Goal: Task Accomplishment & Management: Manage account settings

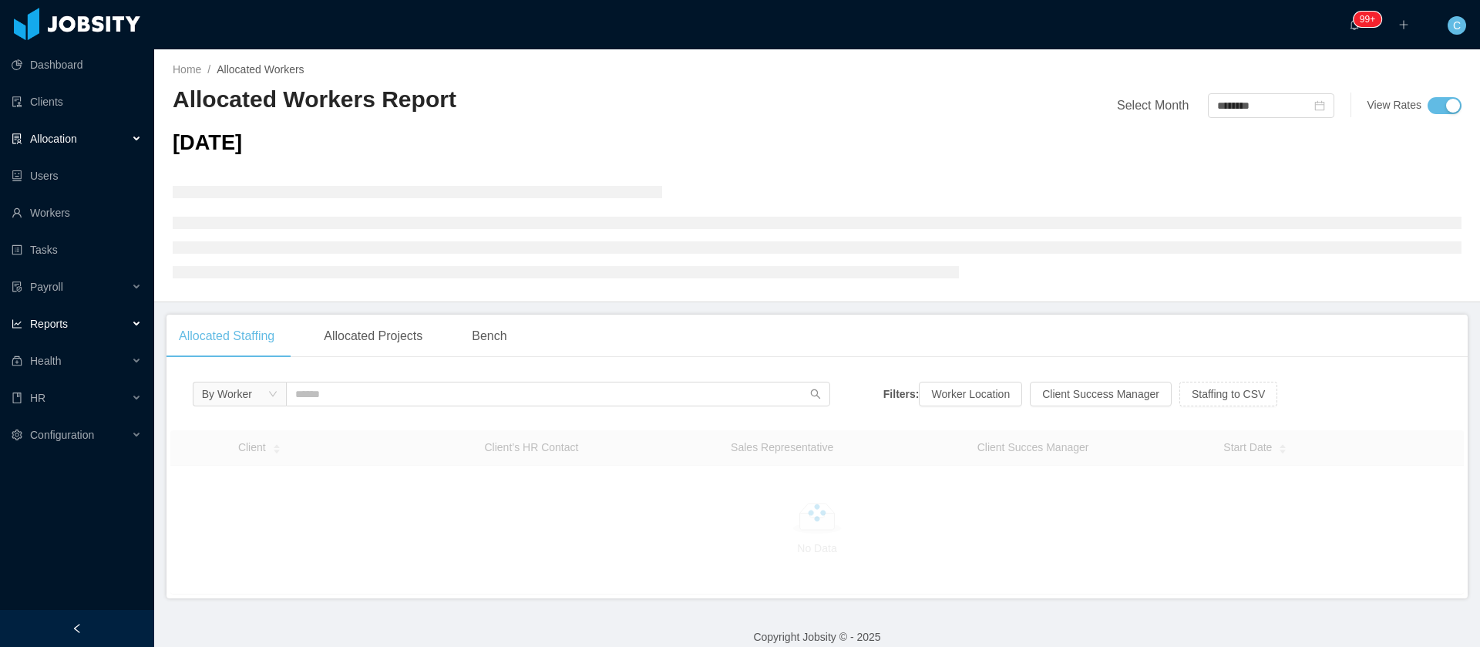
click at [73, 331] on div "Reports" at bounding box center [77, 323] width 154 height 31
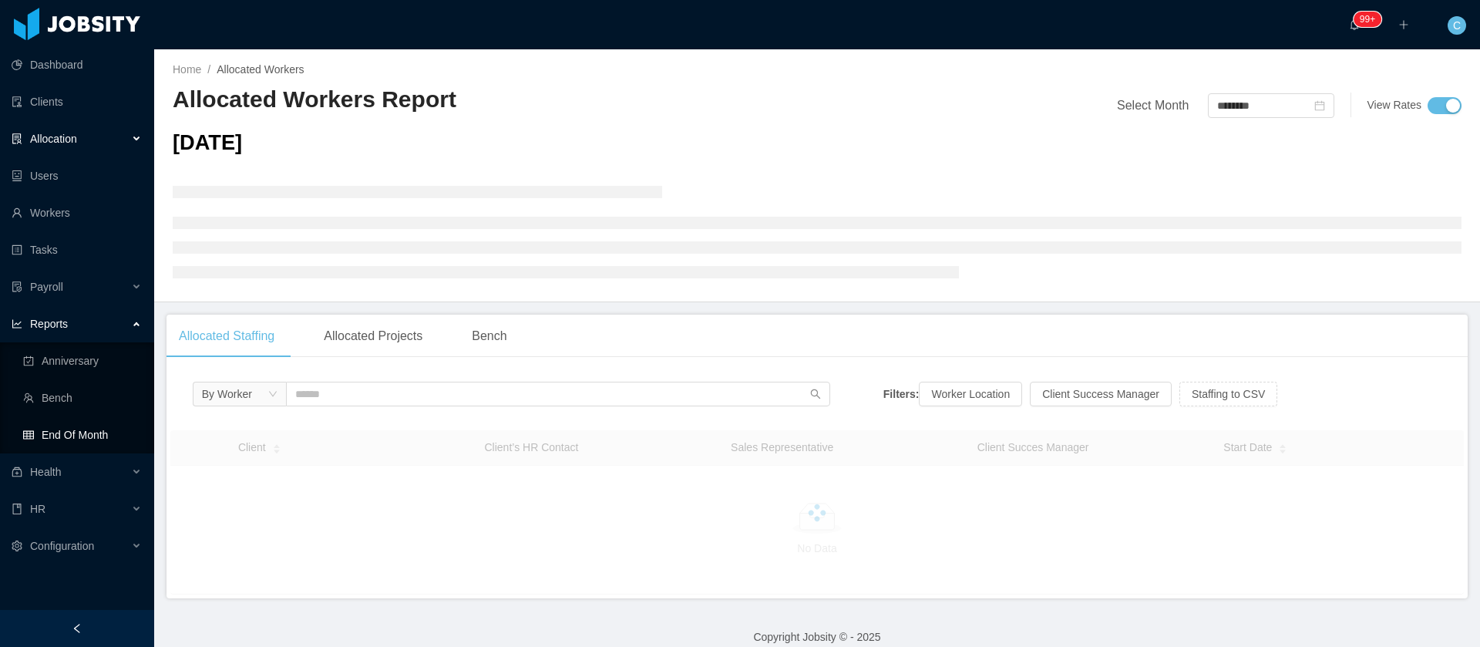
click at [86, 440] on link "End Of Month" at bounding box center [82, 434] width 119 height 31
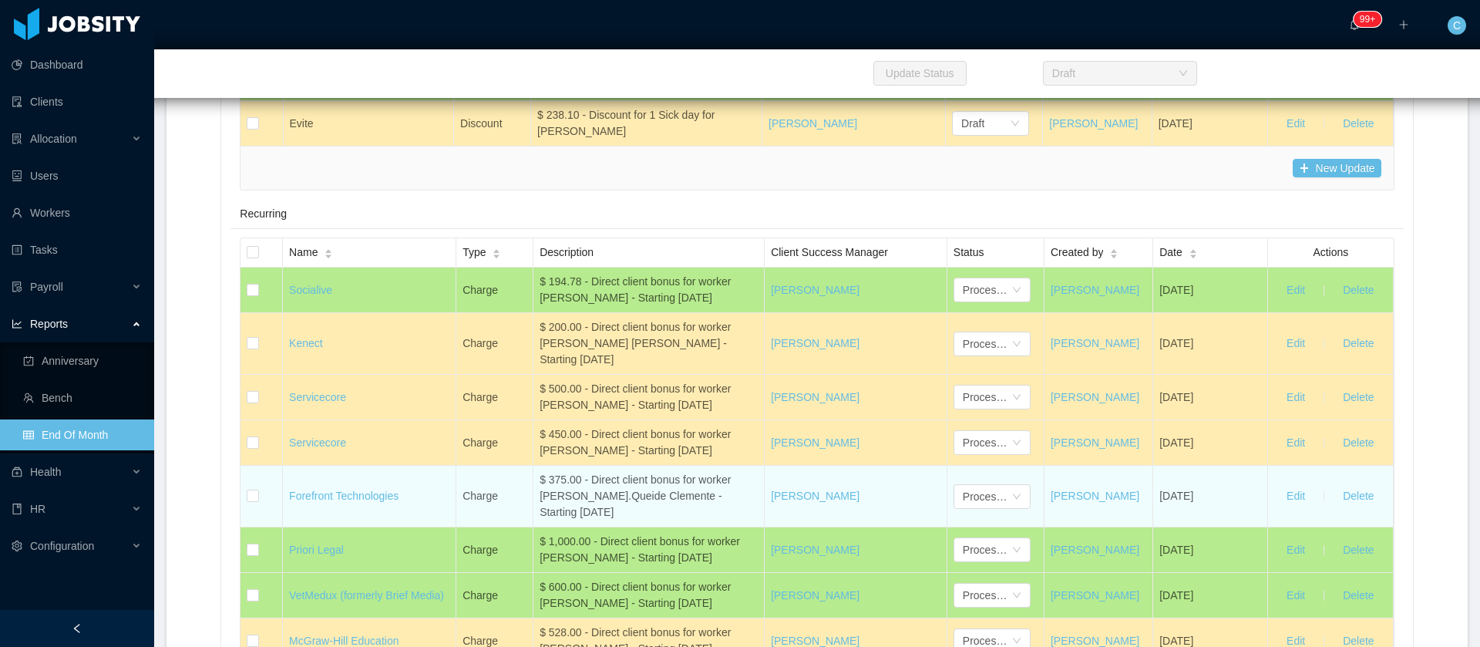
scroll to position [8790, 0]
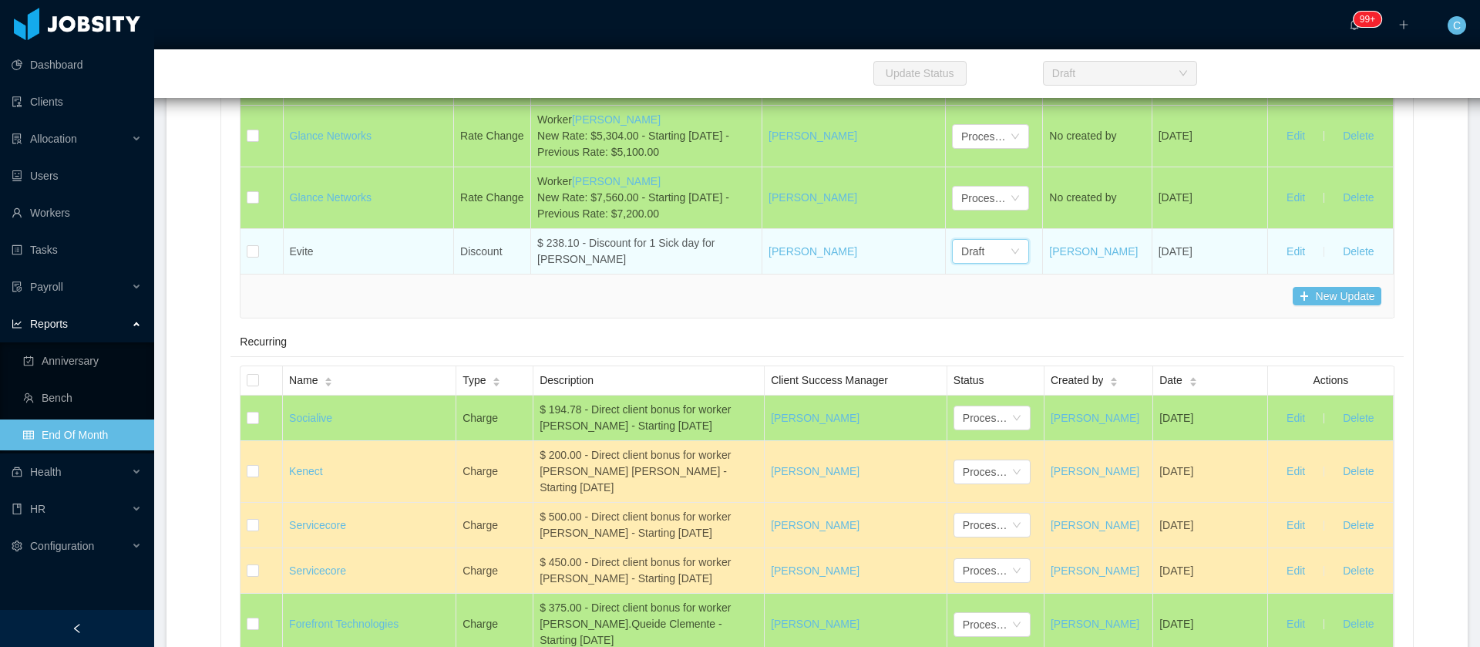
click at [970, 263] on div "Draft" at bounding box center [986, 251] width 49 height 23
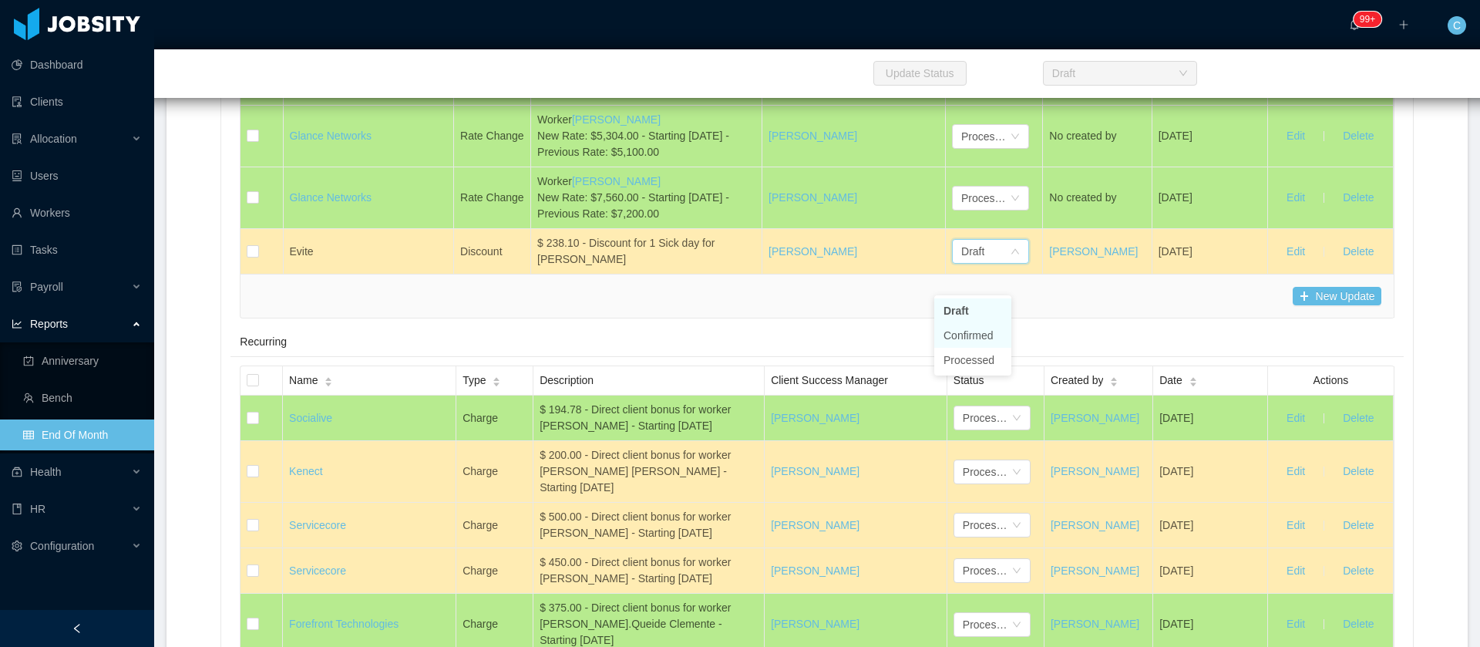
click at [969, 338] on li "Confirmed" at bounding box center [973, 335] width 77 height 25
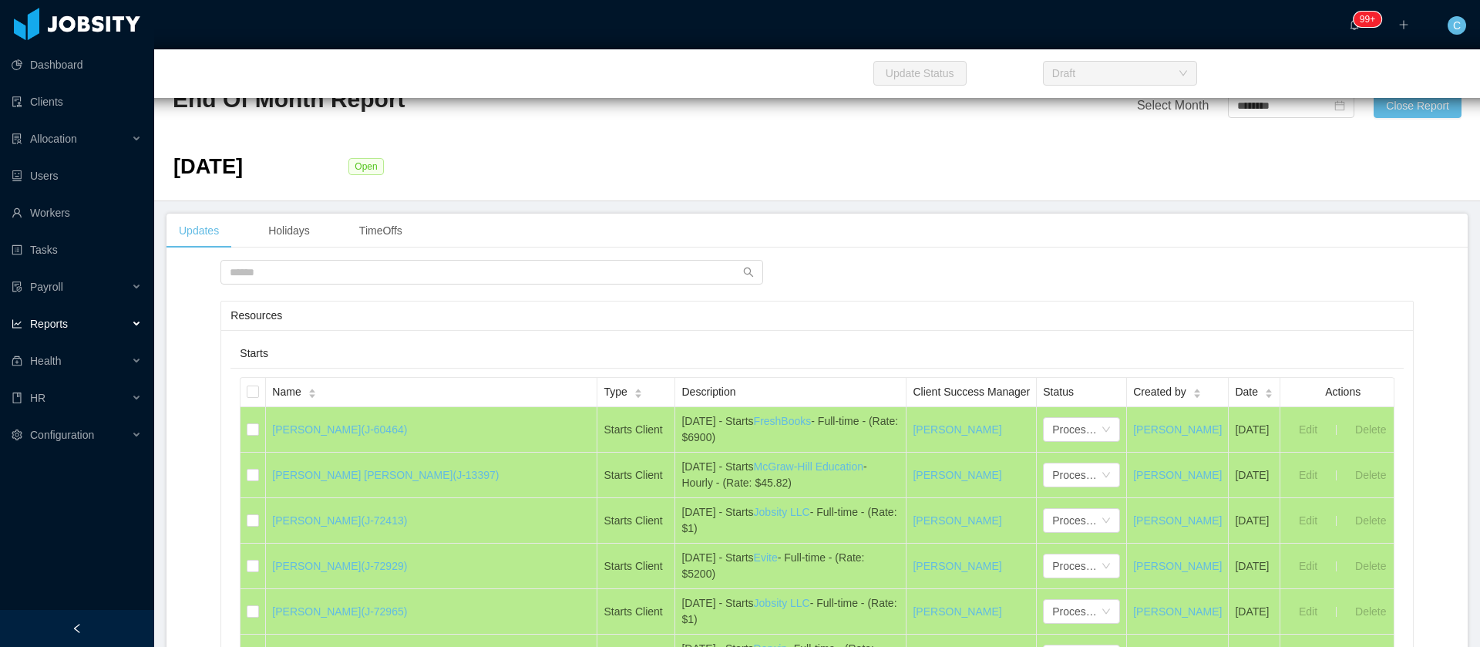
scroll to position [790, 0]
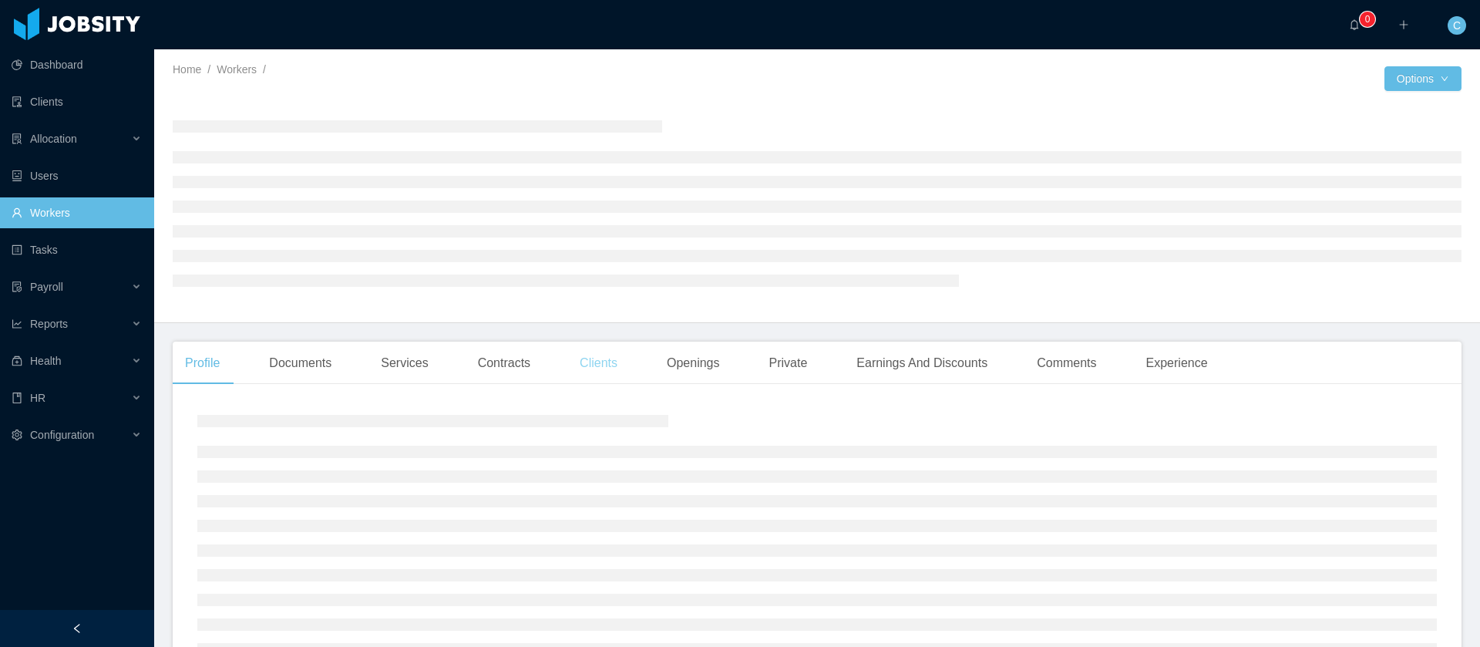
click at [602, 363] on div "Clients" at bounding box center [598, 363] width 62 height 43
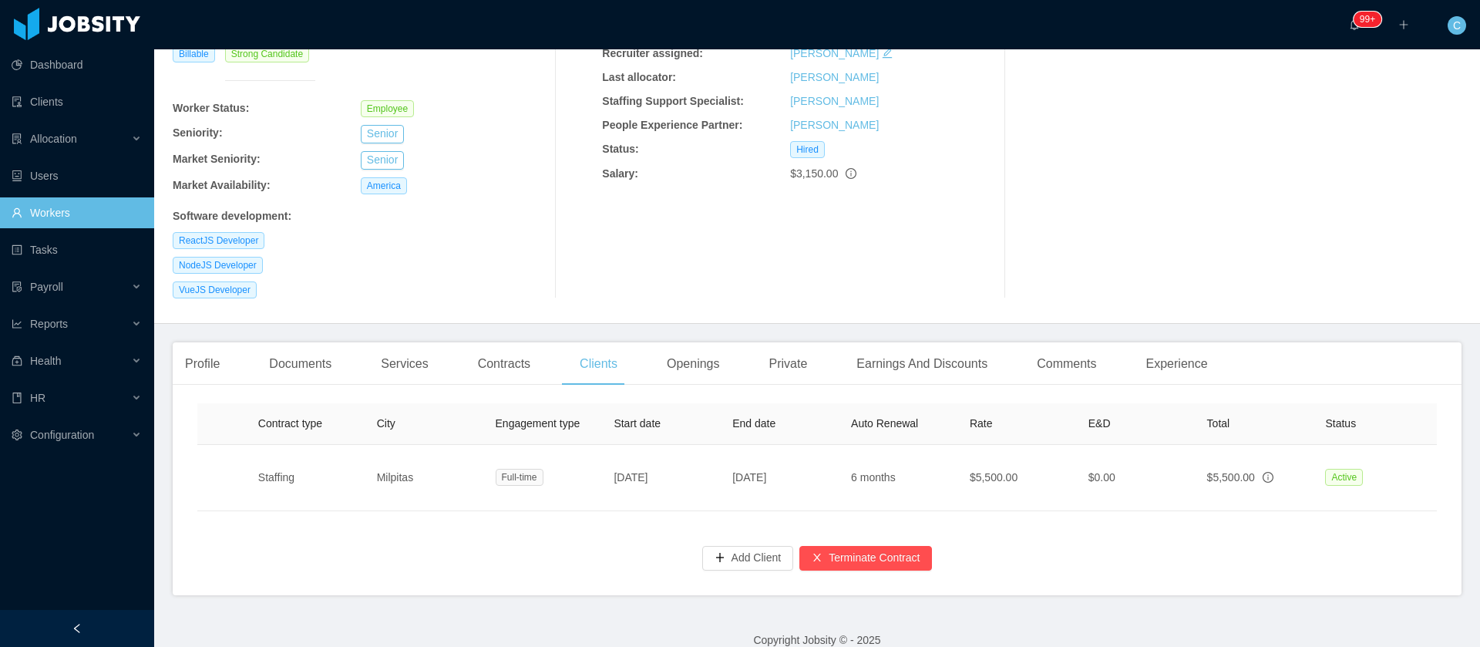
scroll to position [0, 320]
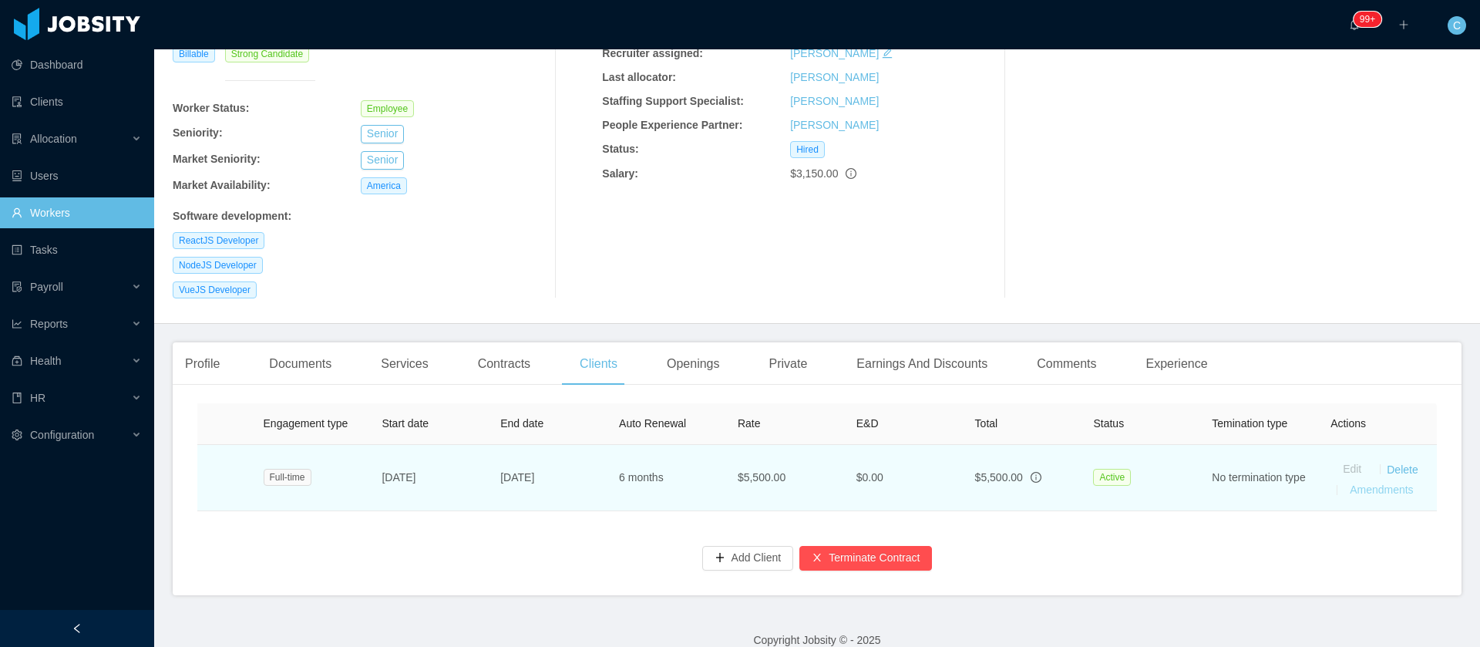
click at [1350, 483] on link "Amendments" at bounding box center [1381, 489] width 63 height 12
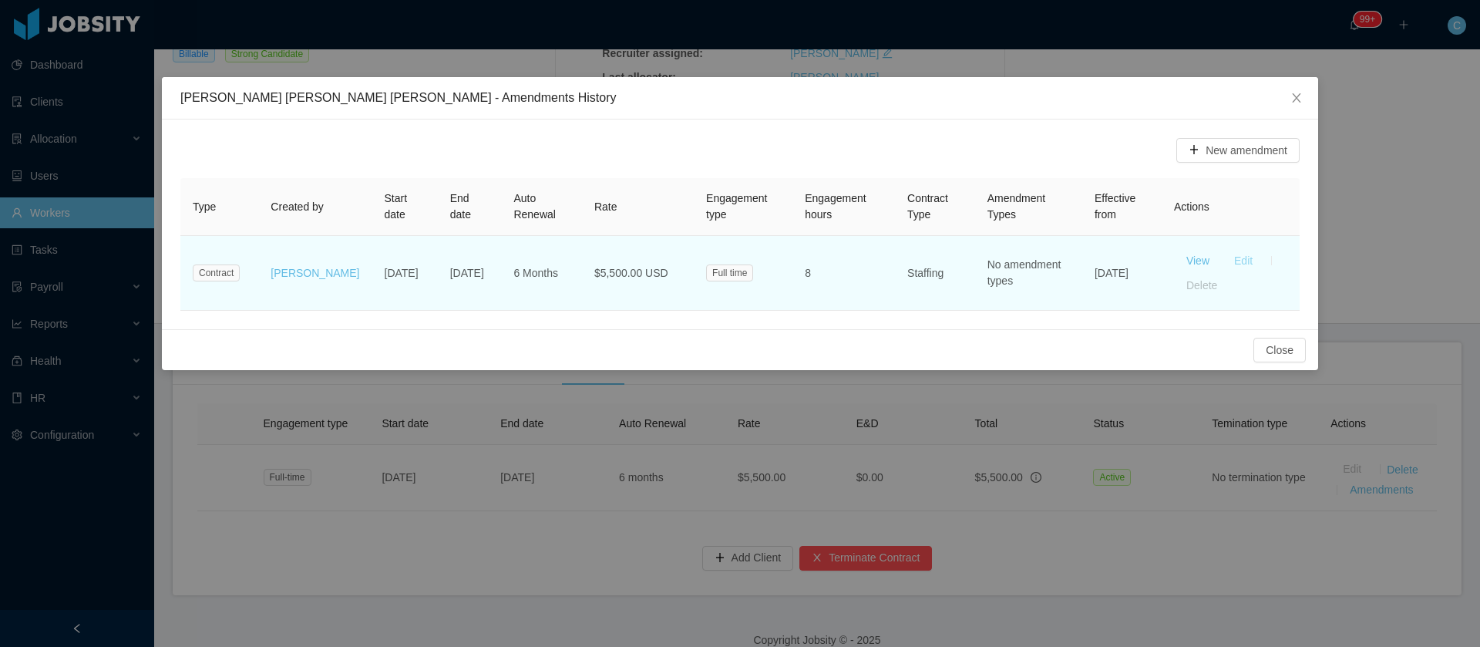
click at [1242, 260] on button "Edit" at bounding box center [1243, 260] width 43 height 25
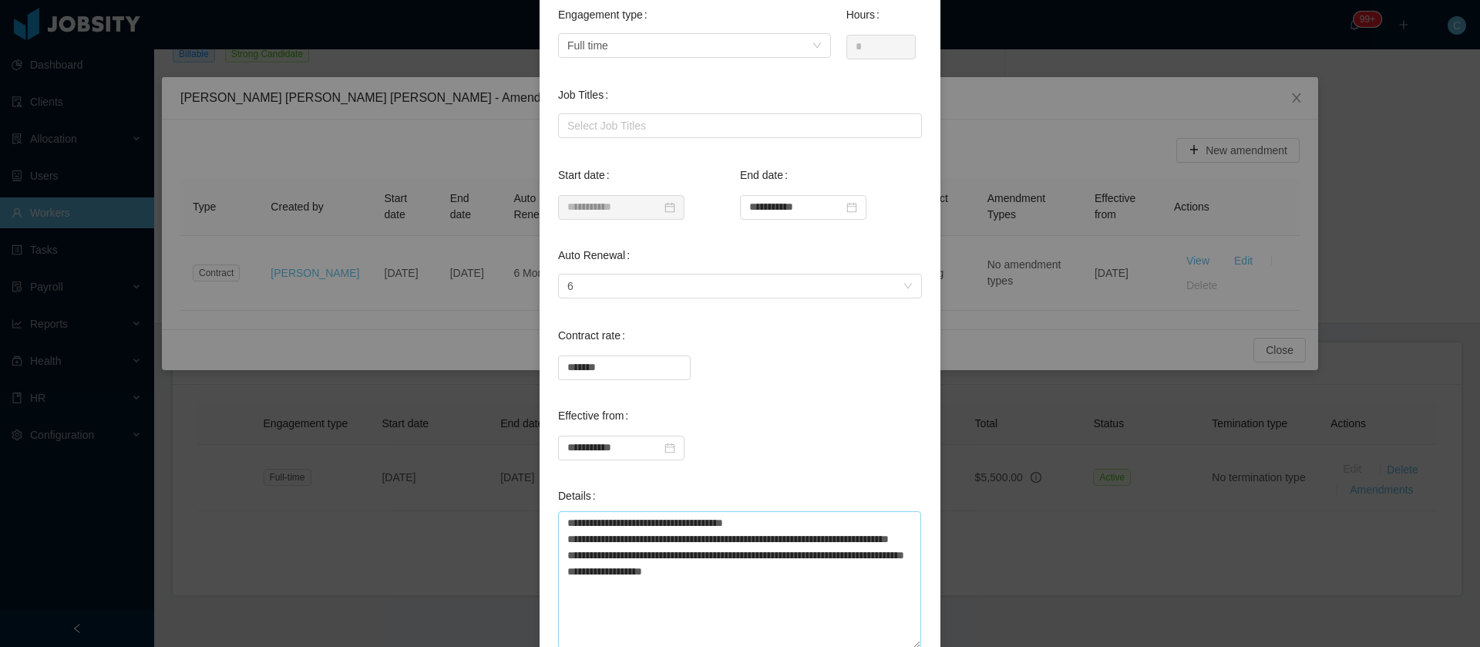
scroll to position [0, 0]
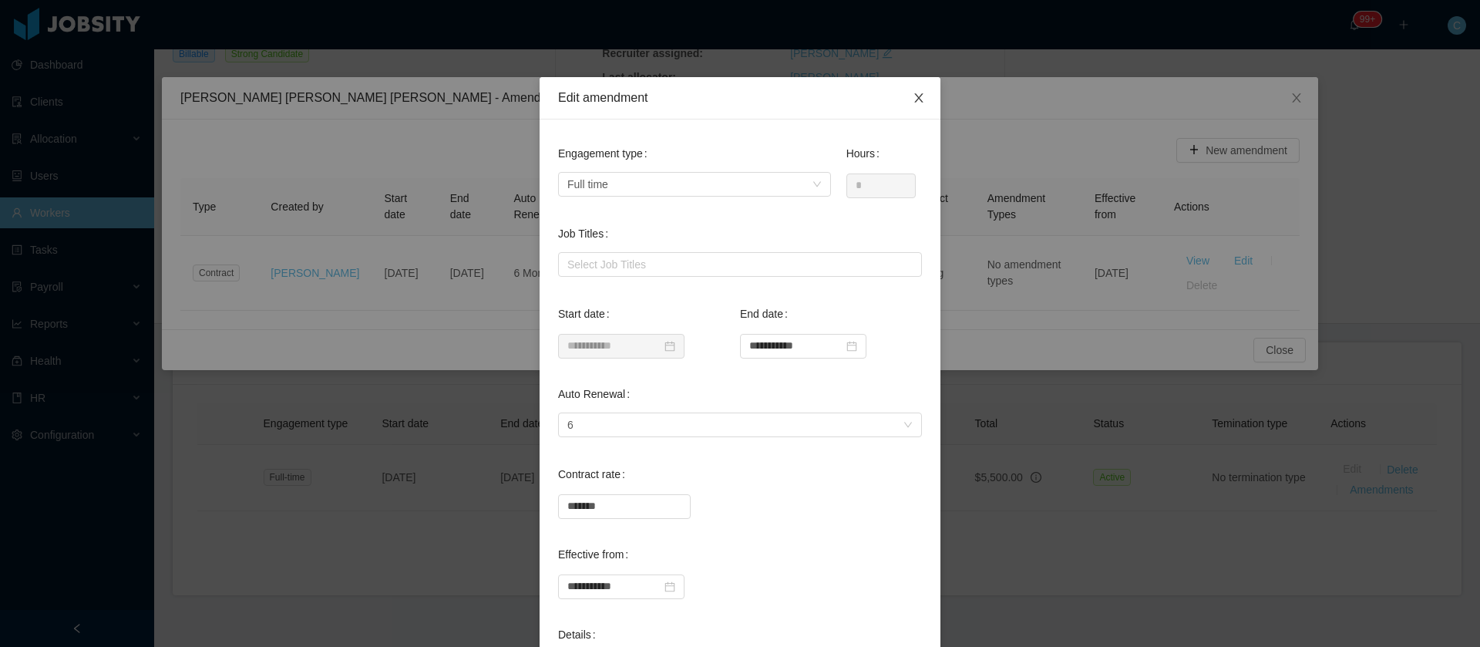
click at [913, 99] on icon "icon: close" at bounding box center [919, 98] width 12 height 12
type input "**********"
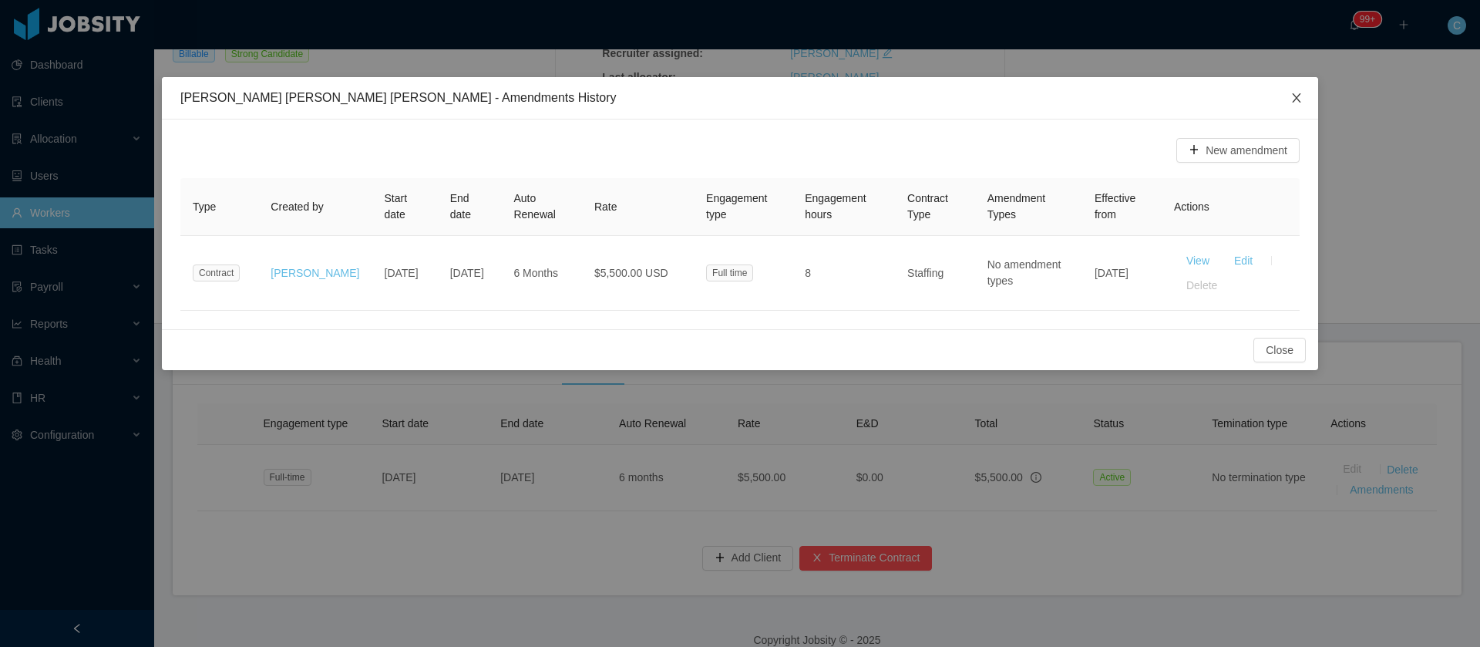
click at [1288, 107] on span "Close" at bounding box center [1296, 98] width 43 height 43
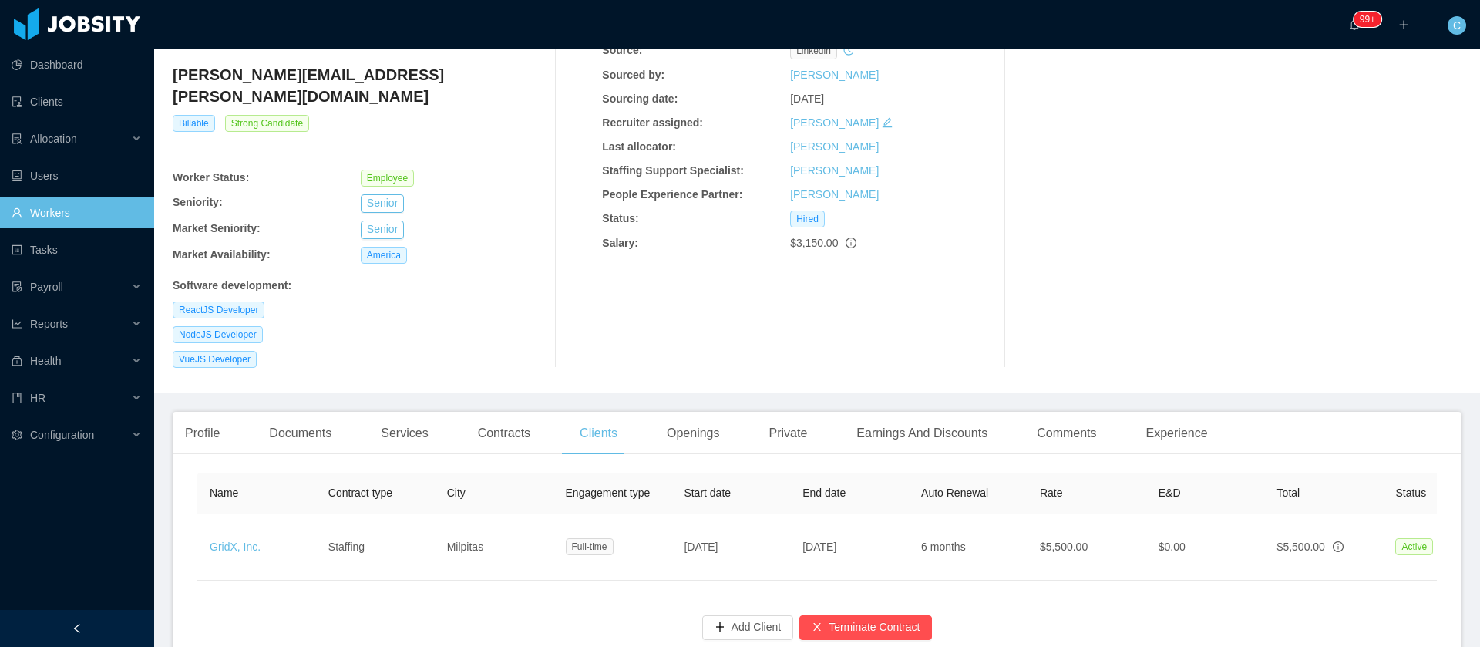
scroll to position [180, 0]
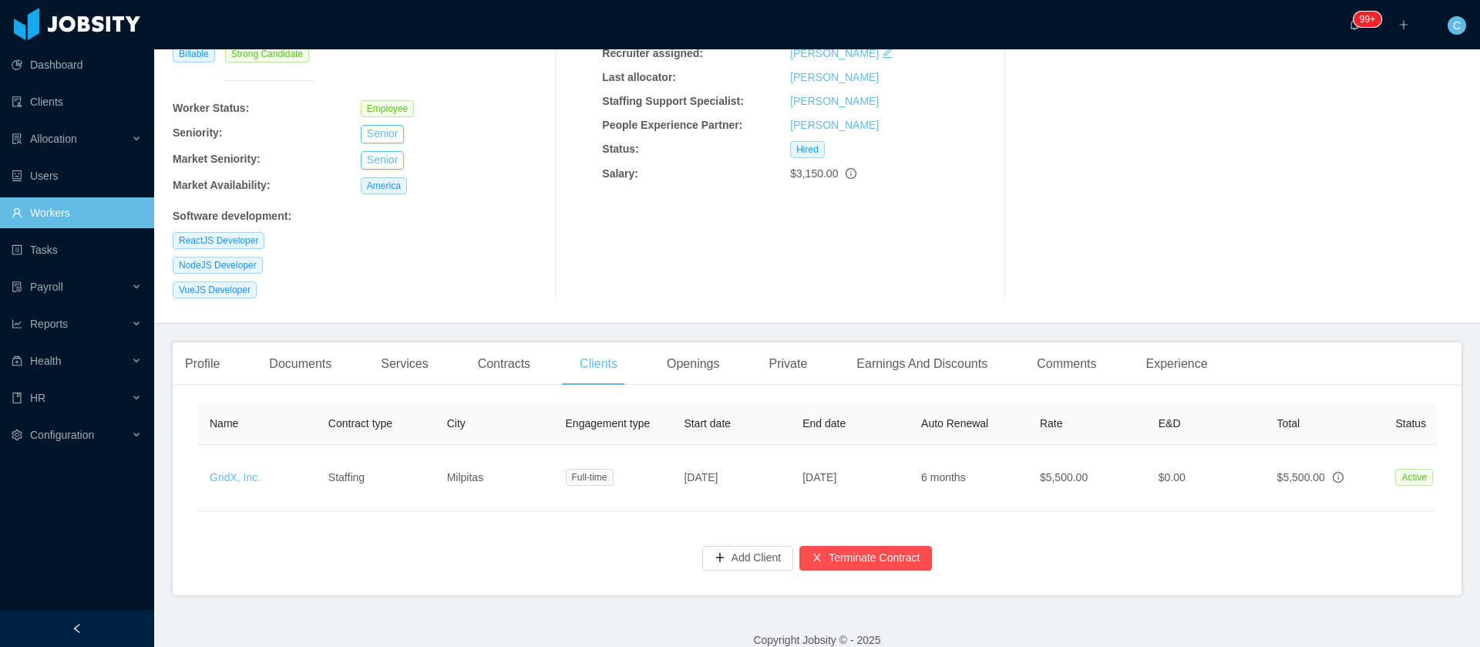
click at [203, 534] on div "Name Contract type City Engagement type Start date End date Auto Renewal Rate E…" at bounding box center [817, 496] width 1289 height 198
drag, startPoint x: 765, startPoint y: 390, endPoint x: 666, endPoint y: 381, distance: 99.1
click at [666, 403] on tr "Name Contract type City Engagement type Start date End date Auto Renewal Rate E…" at bounding box center [968, 424] width 1542 height 42
copy tr "Start date"
